Goal: Task Accomplishment & Management: Complete application form

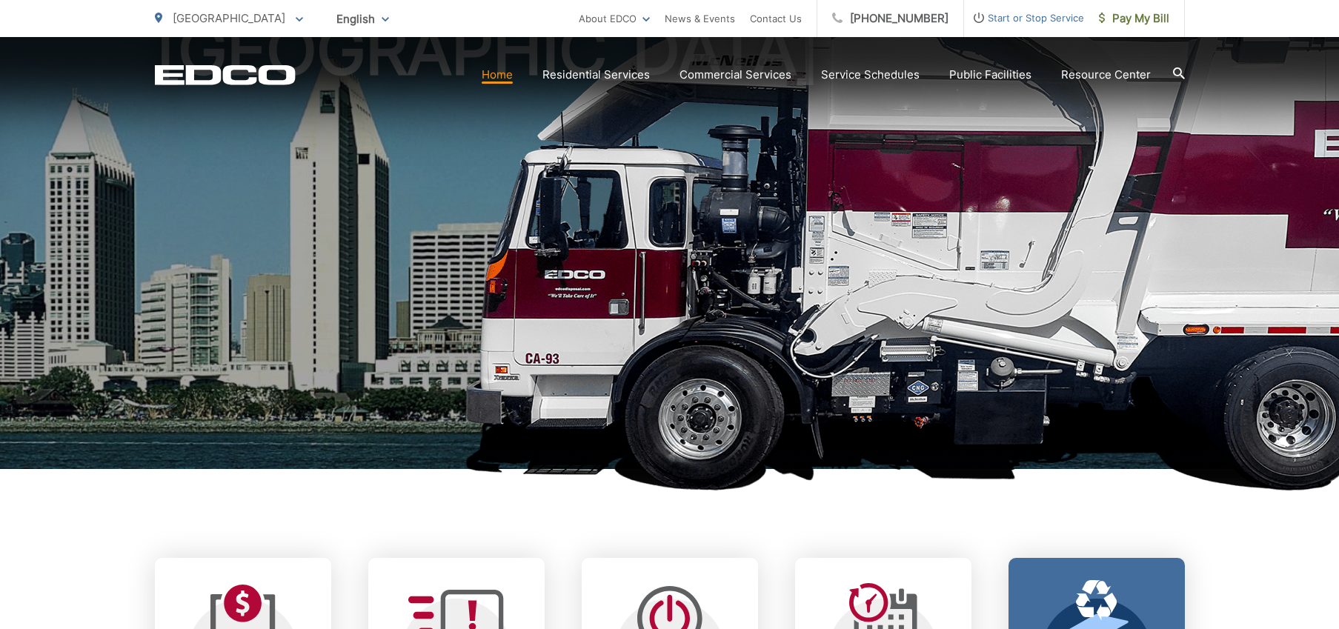
scroll to position [462, 0]
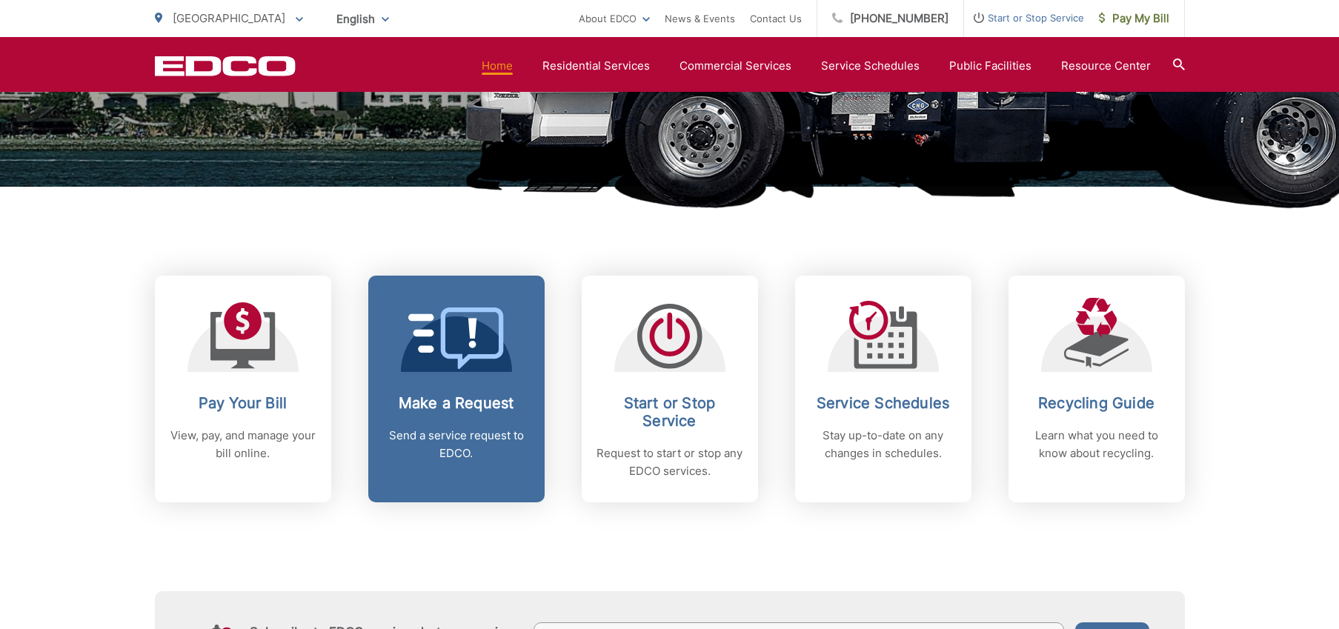
click at [427, 440] on p "Send a service request to EDCO." at bounding box center [456, 445] width 147 height 36
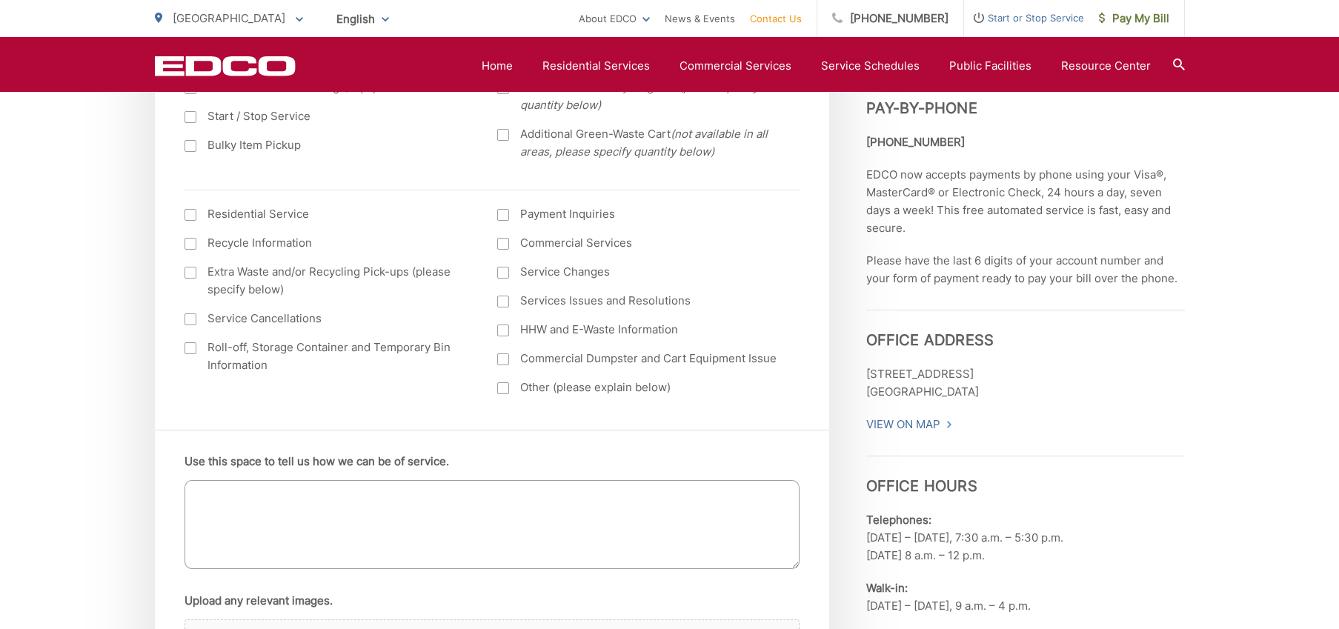
scroll to position [633, 0]
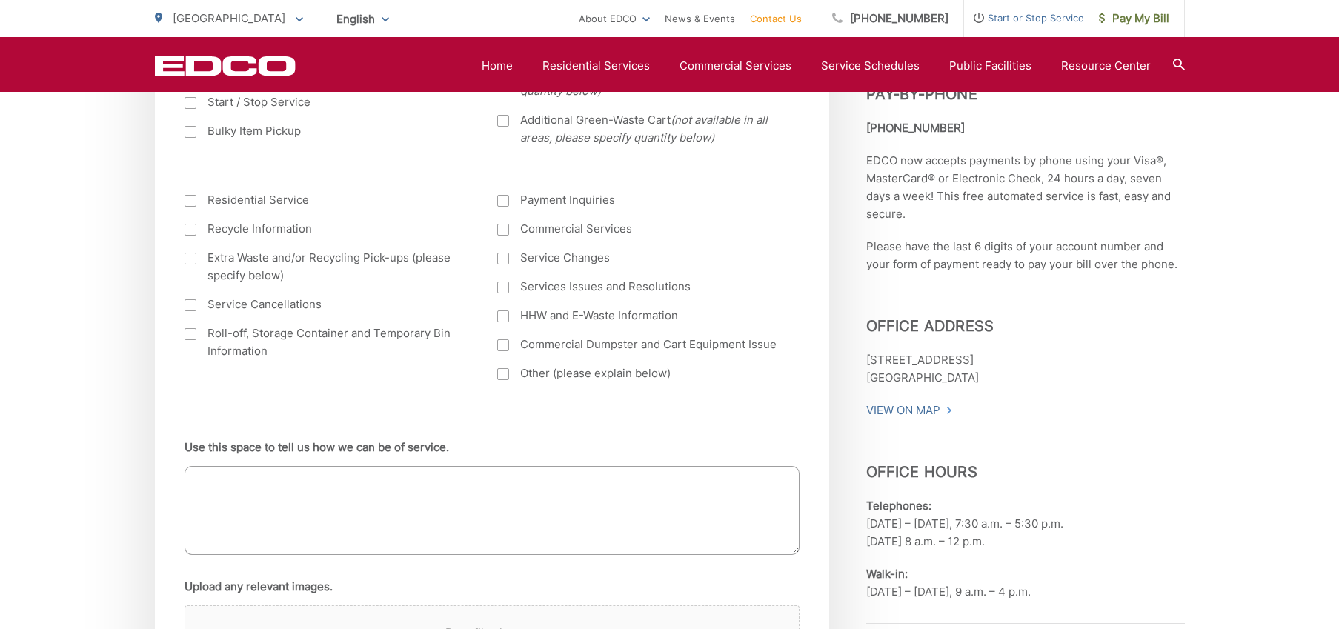
click at [193, 199] on div at bounding box center [191, 201] width 12 height 12
click at [0, 0] on input "I am interested in: (continued) *" at bounding box center [0, 0] width 0 height 0
click at [508, 231] on div at bounding box center [503, 230] width 12 height 12
click at [0, 0] on input "Commercial Services" at bounding box center [0, 0] width 0 height 0
click at [440, 483] on textarea "Use this space to tell us how we can be of service." at bounding box center [492, 510] width 615 height 89
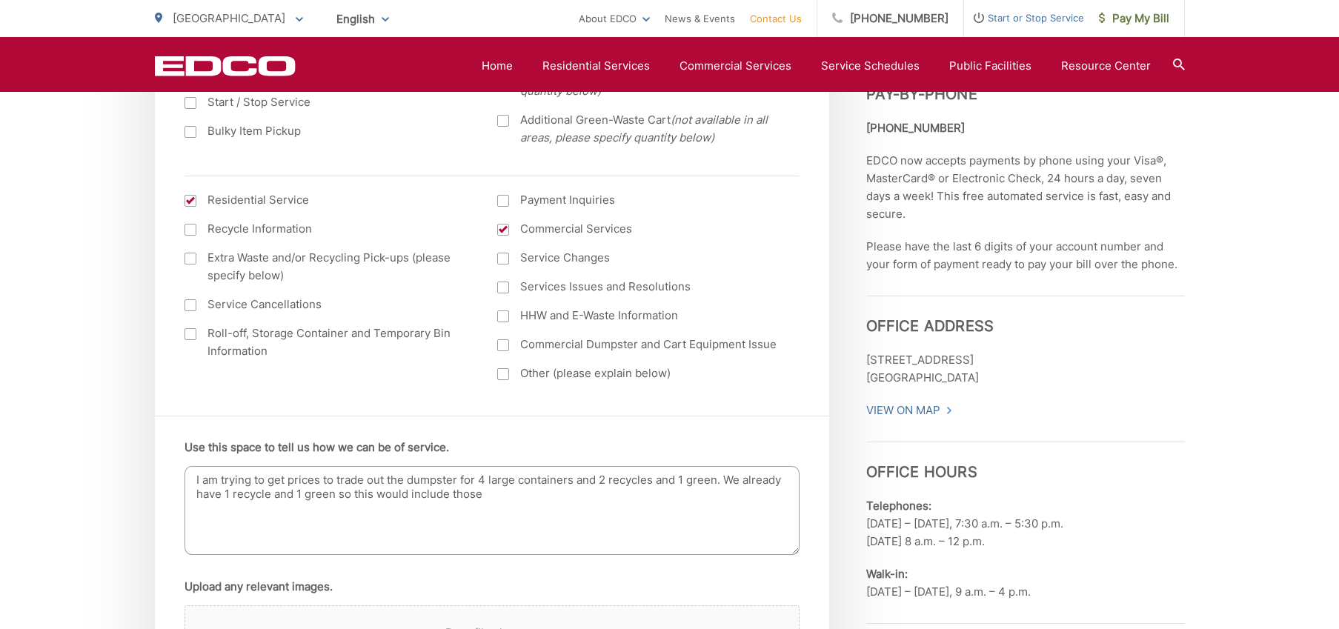
click at [356, 494] on textarea "I am trying to get prices to trade out the dumpster for 4 large containers and …" at bounding box center [492, 510] width 615 height 89
click at [365, 494] on textarea "I am trying to get prices to trade out the dumpster for 4 large containers and …" at bounding box center [492, 510] width 615 height 89
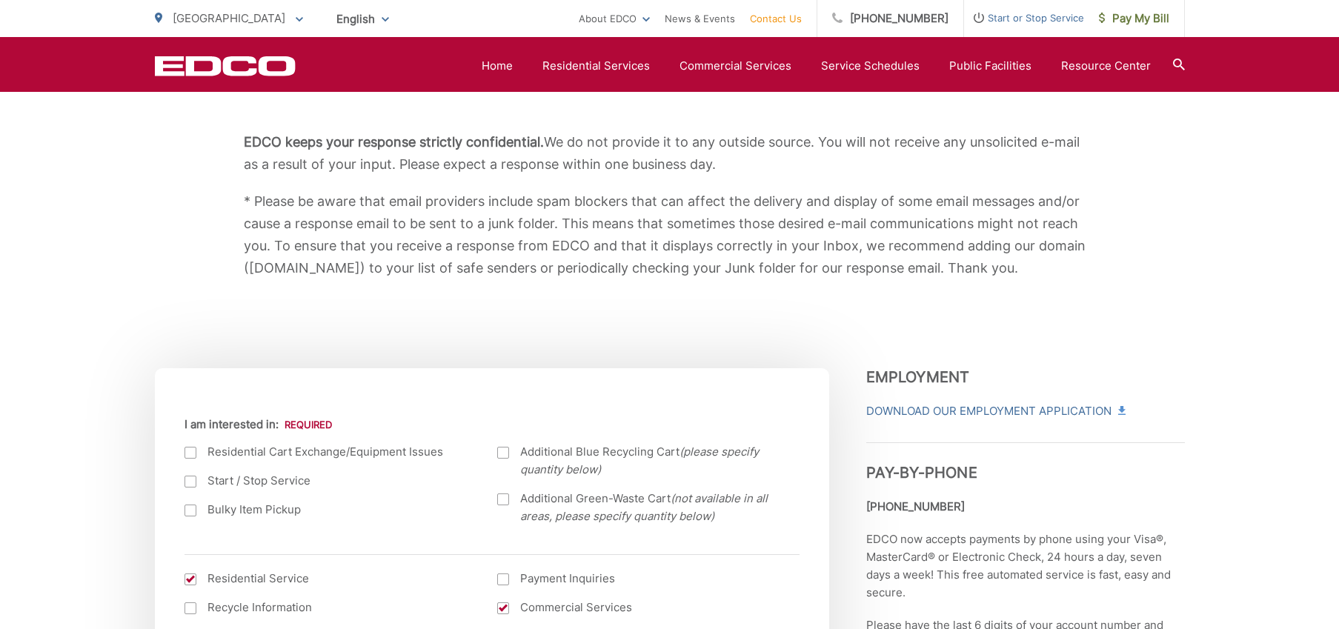
scroll to position [0, 0]
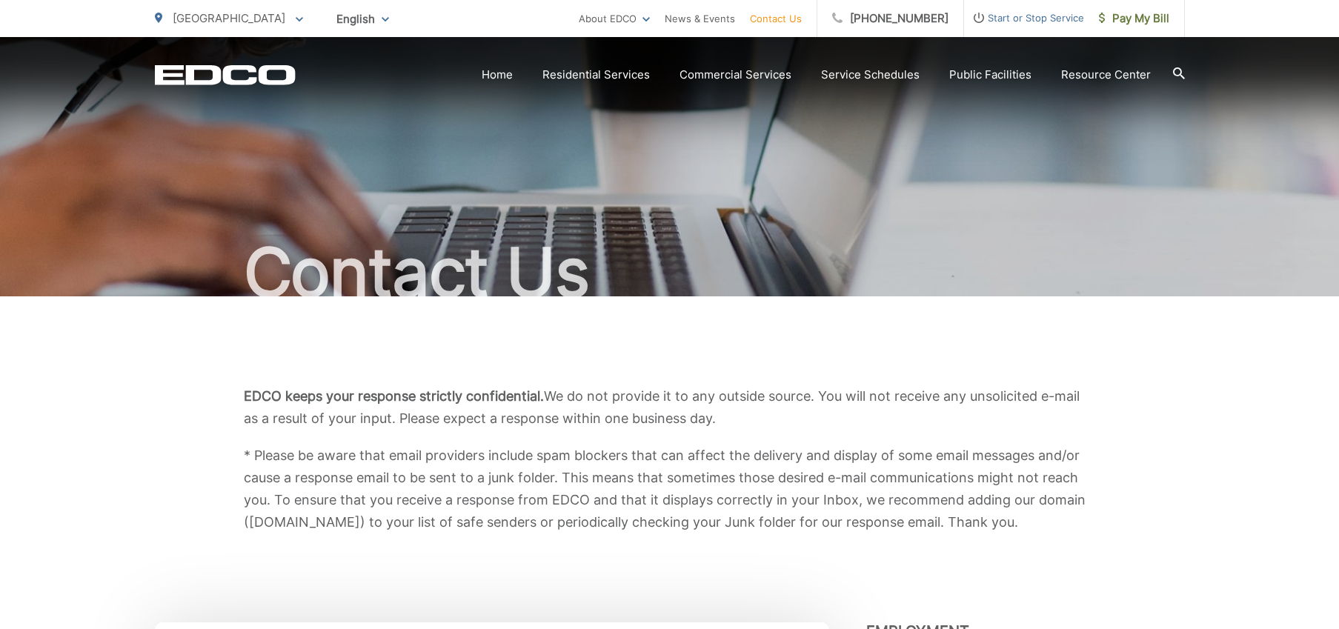
type textarea "I am trying to get prices to trade out the dumpster for 4 large containers and …"
click at [1177, 73] on icon at bounding box center [1179, 73] width 12 height 12
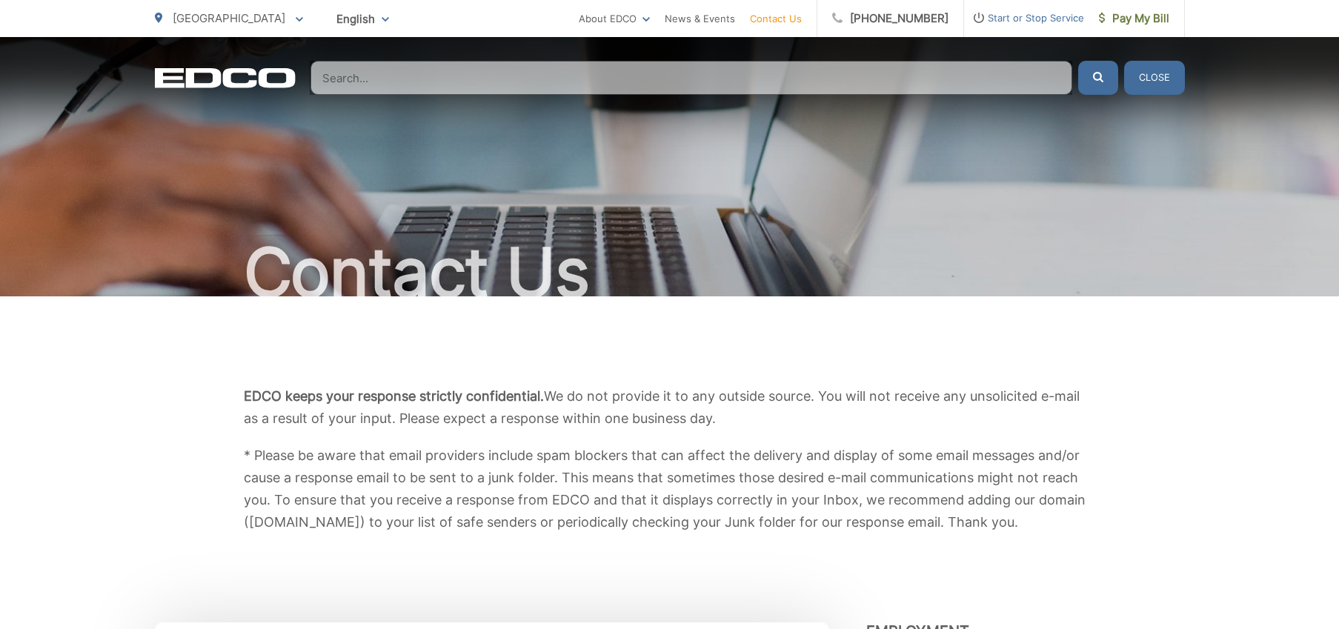
click at [911, 79] on input "Search" at bounding box center [692, 78] width 762 height 34
click at [1163, 83] on button "Close" at bounding box center [1154, 78] width 61 height 34
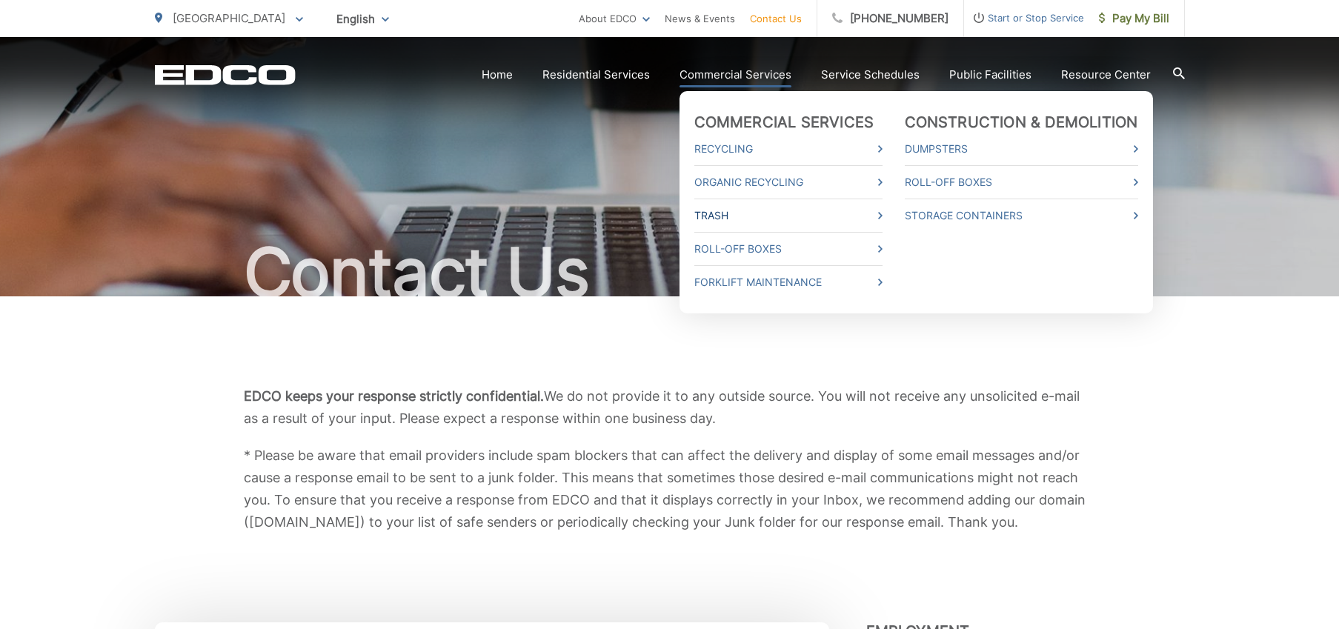
click at [718, 216] on link "Trash" at bounding box center [789, 216] width 188 height 18
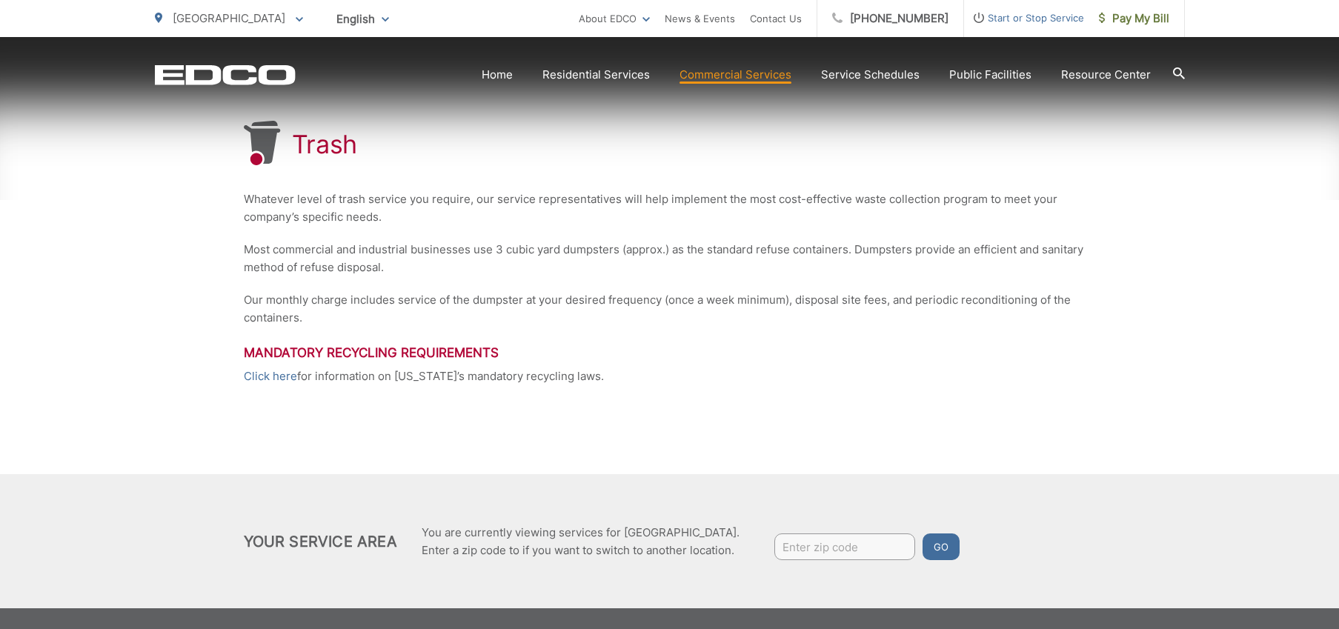
scroll to position [268, 0]
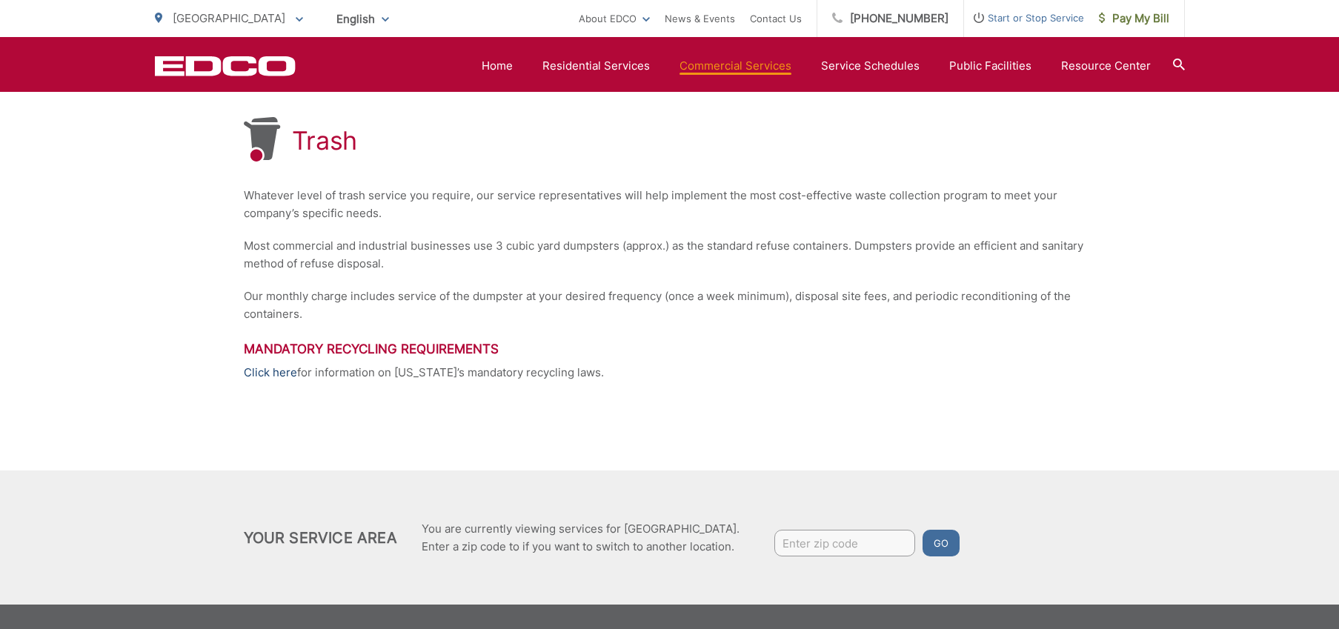
click at [270, 375] on link "Click here" at bounding box center [270, 373] width 53 height 18
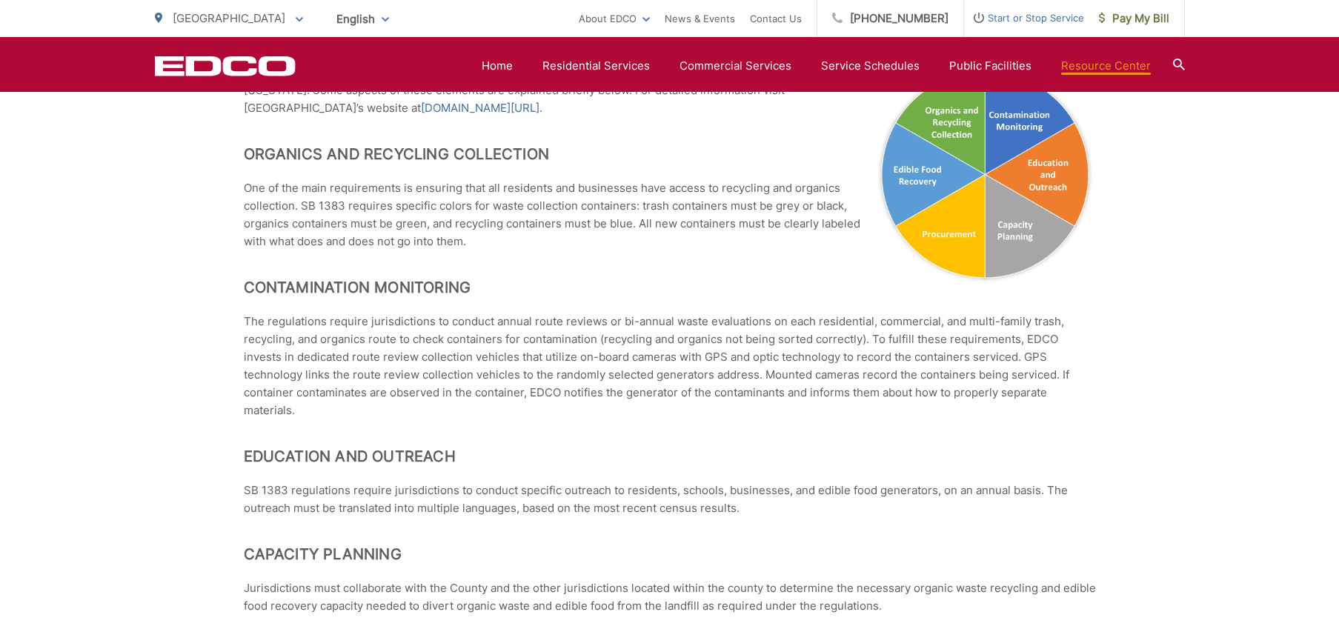
scroll to position [752, 0]
